Goal: Task Accomplishment & Management: Manage account settings

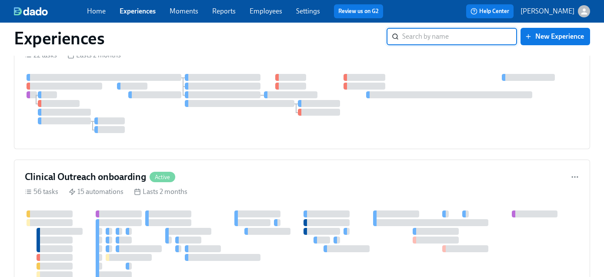
scroll to position [307, 0]
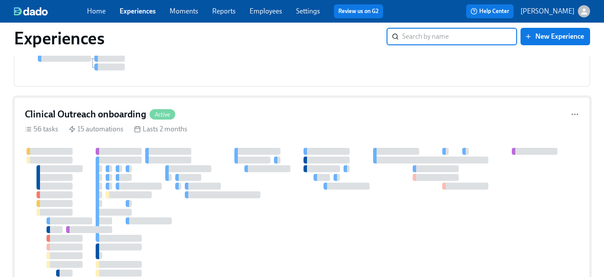
click at [108, 108] on h4 "Clinical Outreach onboarding" at bounding box center [85, 114] width 121 height 13
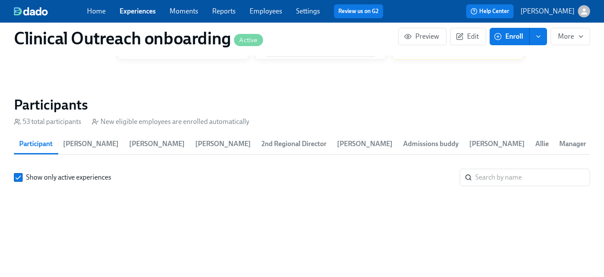
scroll to position [0, 5083]
click at [507, 176] on input "search" at bounding box center [532, 177] width 115 height 17
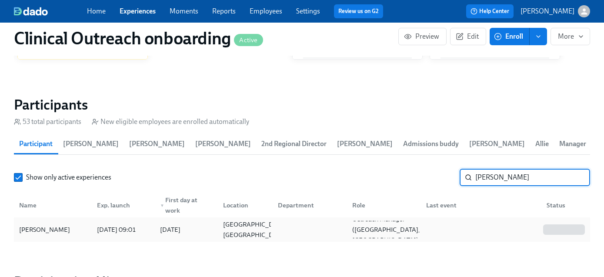
type input "[PERSON_NAME]"
click at [71, 229] on div "[PERSON_NAME]" at bounding box center [45, 229] width 58 height 10
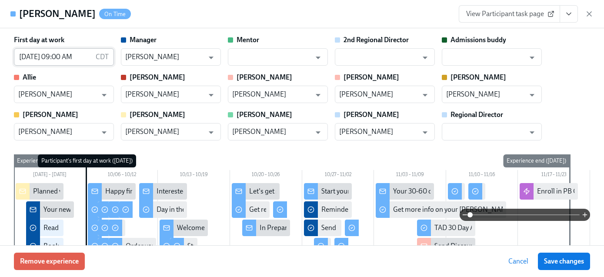
click at [30, 58] on input "[DATE] 09:00 AM" at bounding box center [53, 56] width 78 height 17
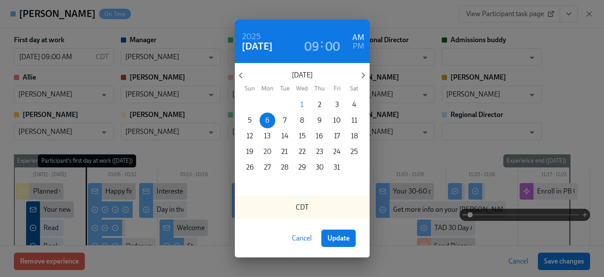
click at [269, 150] on p "20" at bounding box center [268, 152] width 8 height 10
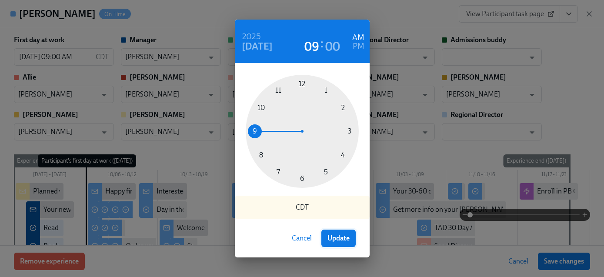
click at [347, 240] on span "Update" at bounding box center [339, 238] width 22 height 9
type input "[DATE] 09:00 AM"
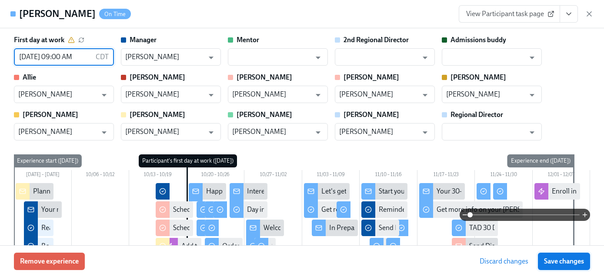
click at [566, 259] on span "Save changes" at bounding box center [564, 261] width 40 height 9
type input "[DATE] 09:00 AM"
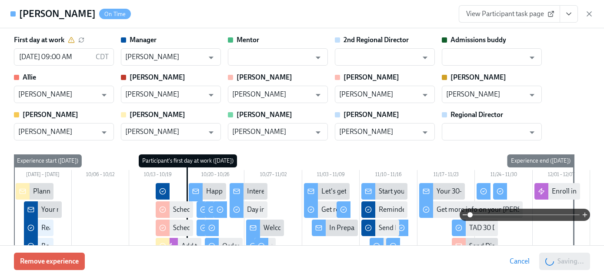
scroll to position [0, 9726]
